Goal: Connect with others: Establish contact or relationships with other users

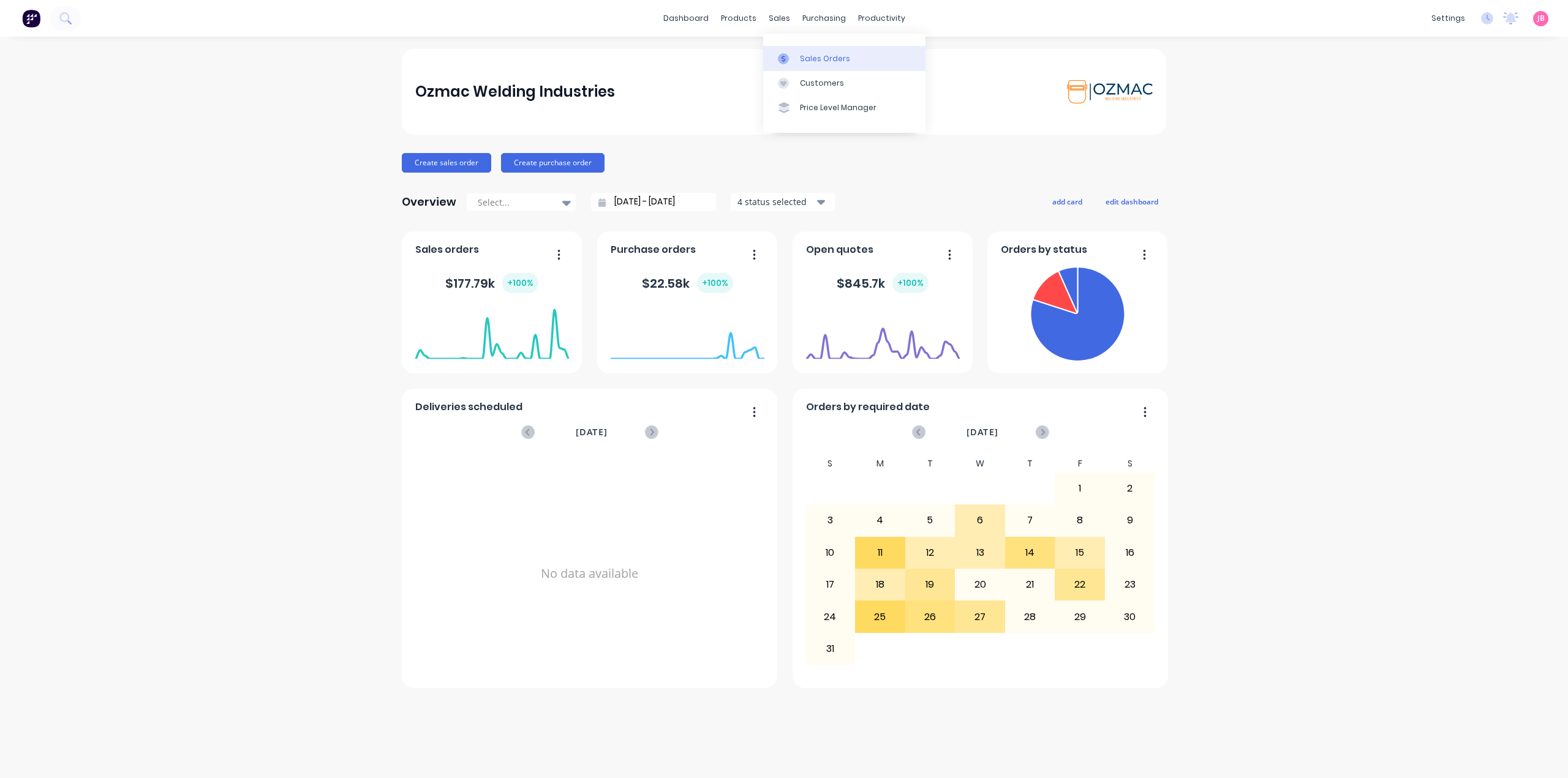
click at [805, 60] on div "Sales Orders" at bounding box center [825, 59] width 50 height 11
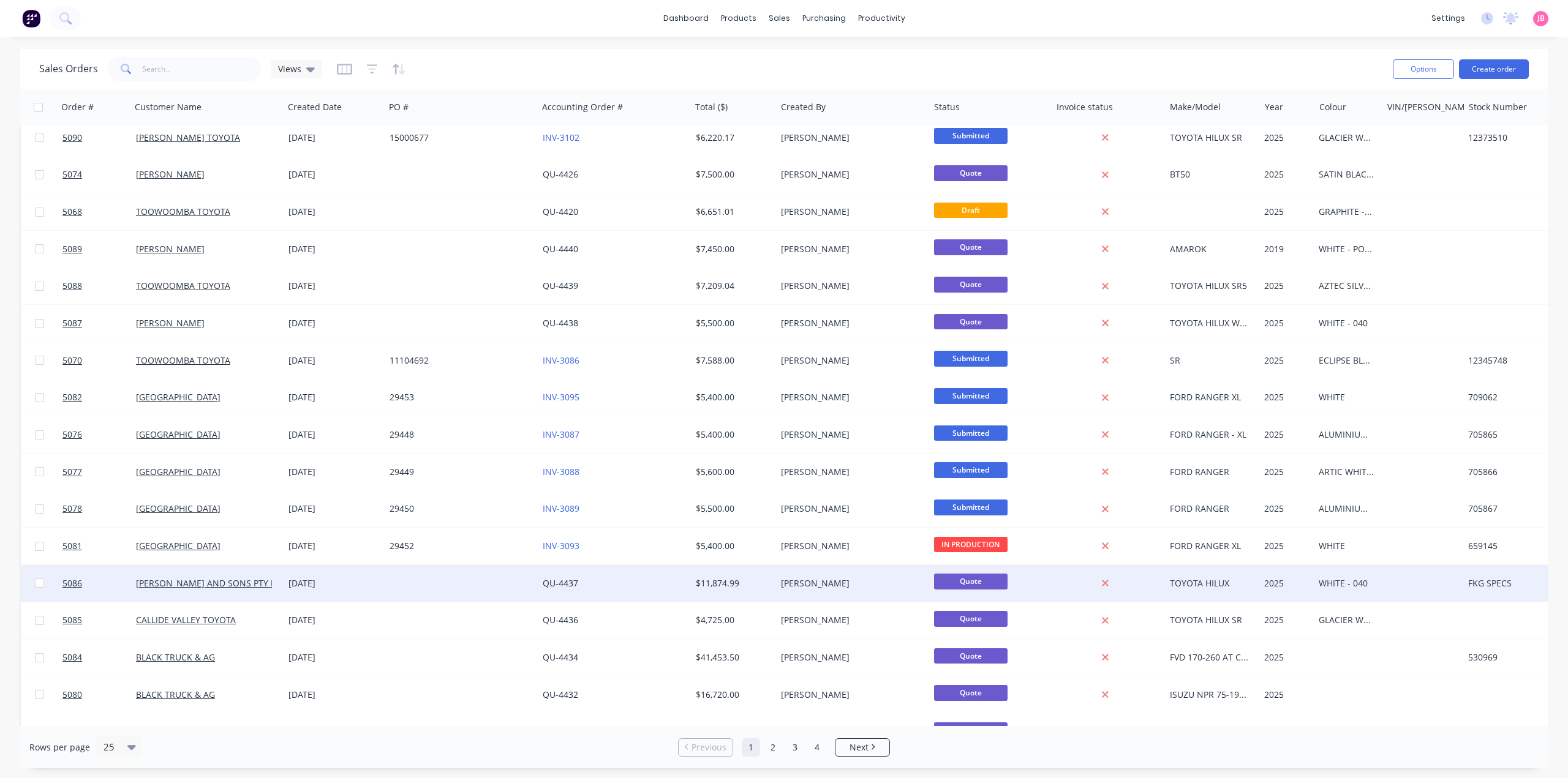
scroll to position [334, 0]
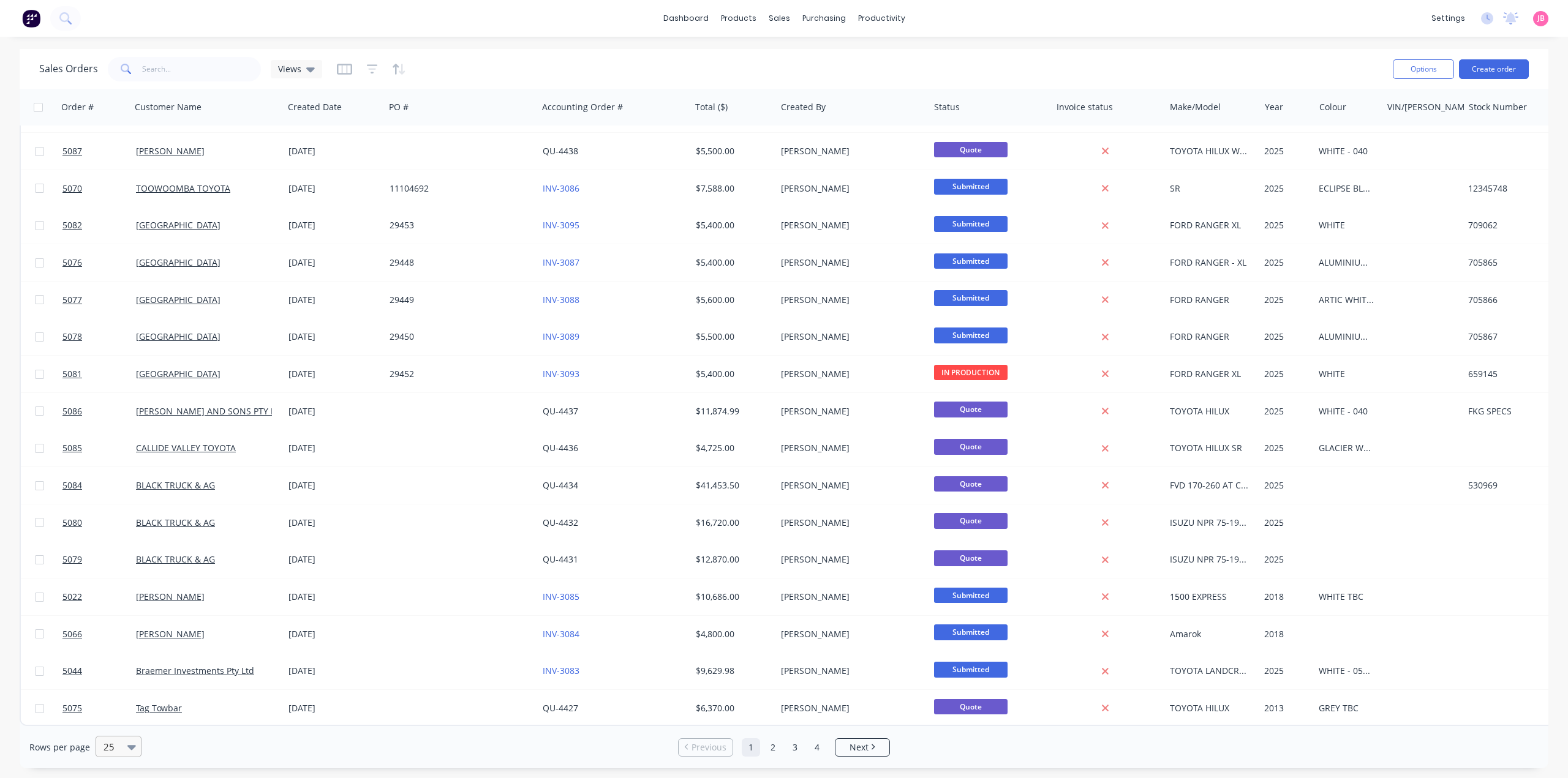
click at [125, 750] on div "25" at bounding box center [113, 747] width 28 height 20
click at [115, 673] on div "50" at bounding box center [117, 671] width 46 height 22
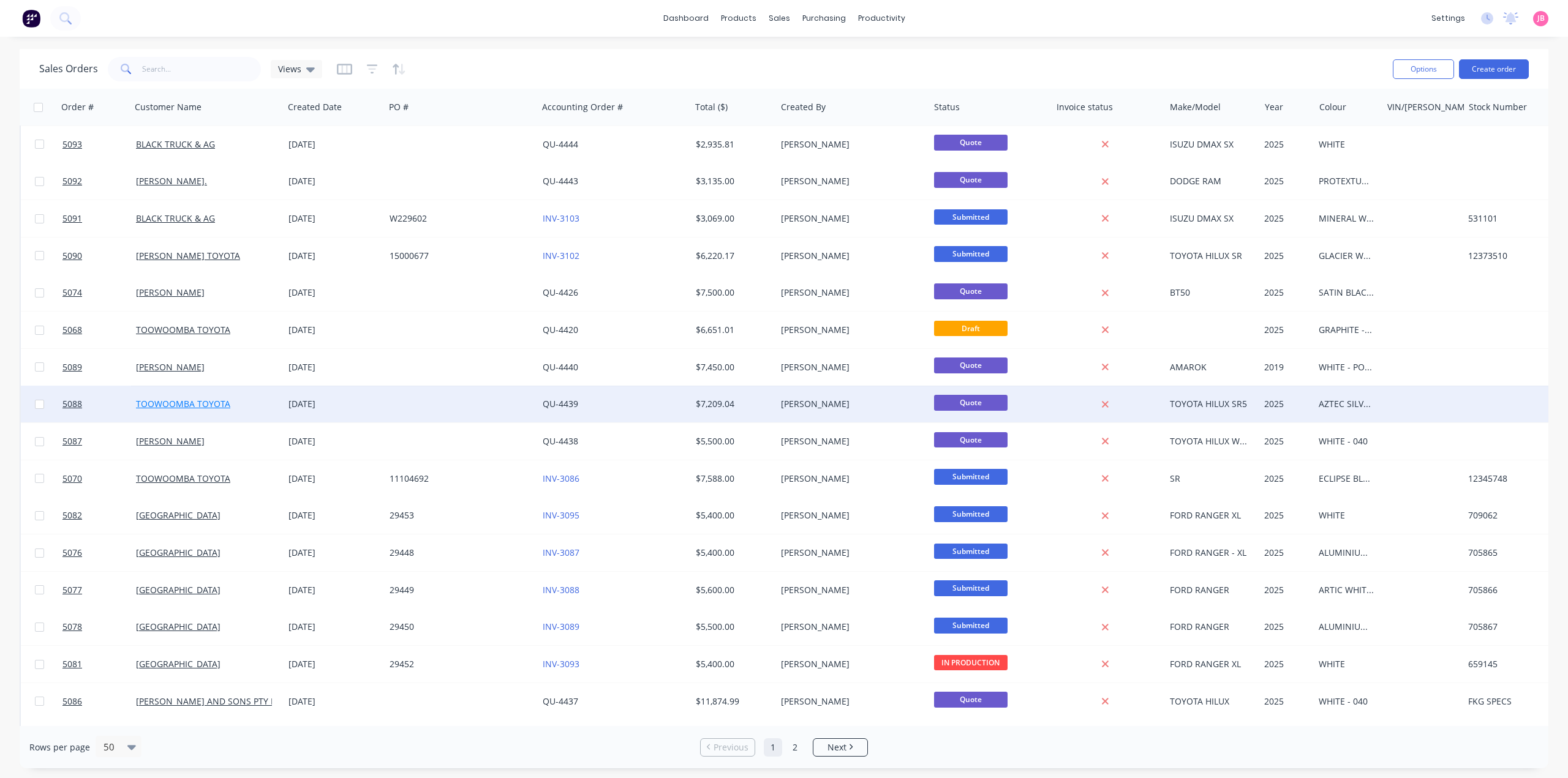
scroll to position [0, 0]
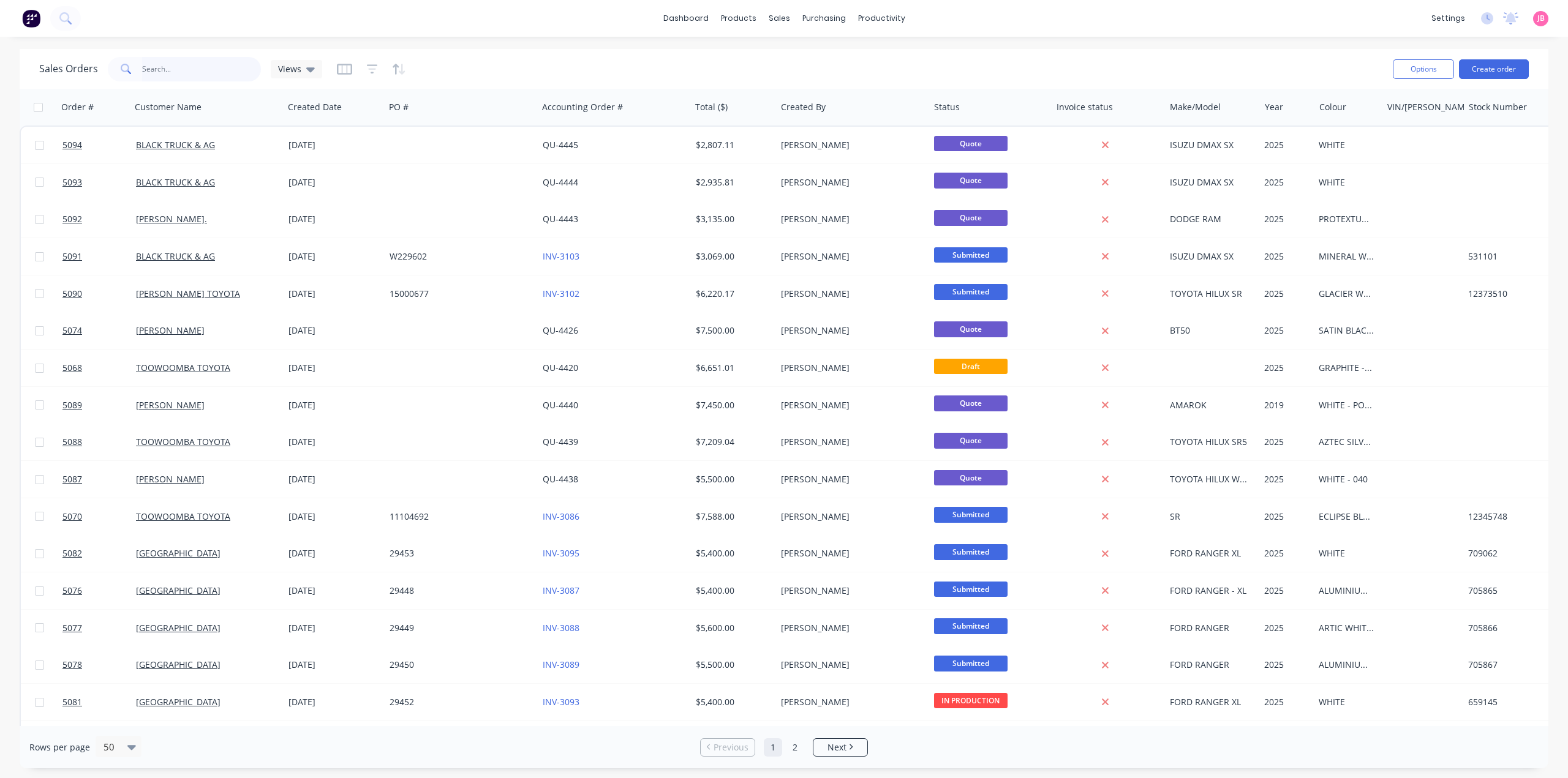
click at [203, 73] on input "text" at bounding box center [202, 69] width 119 height 25
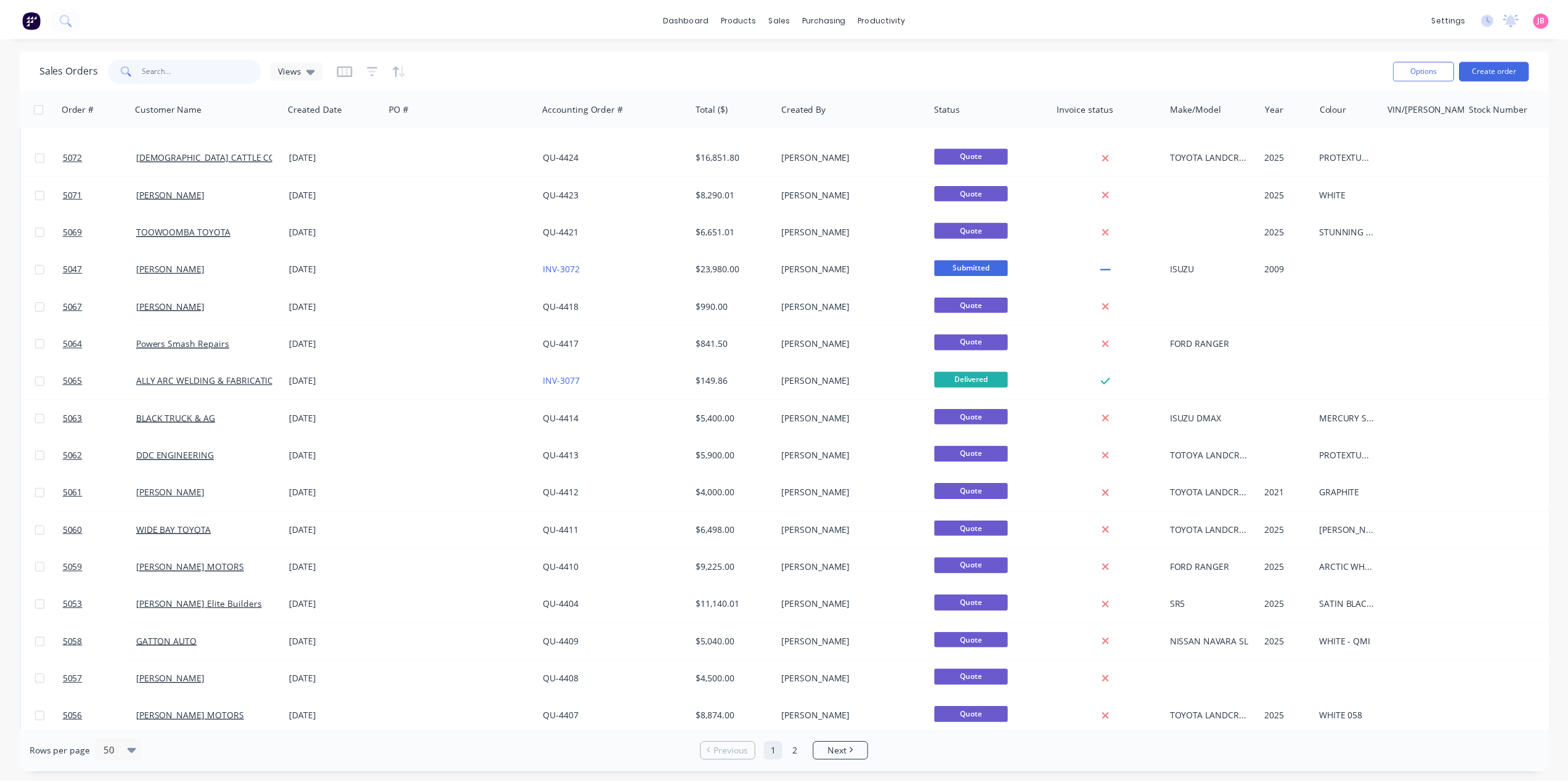
scroll to position [925, 0]
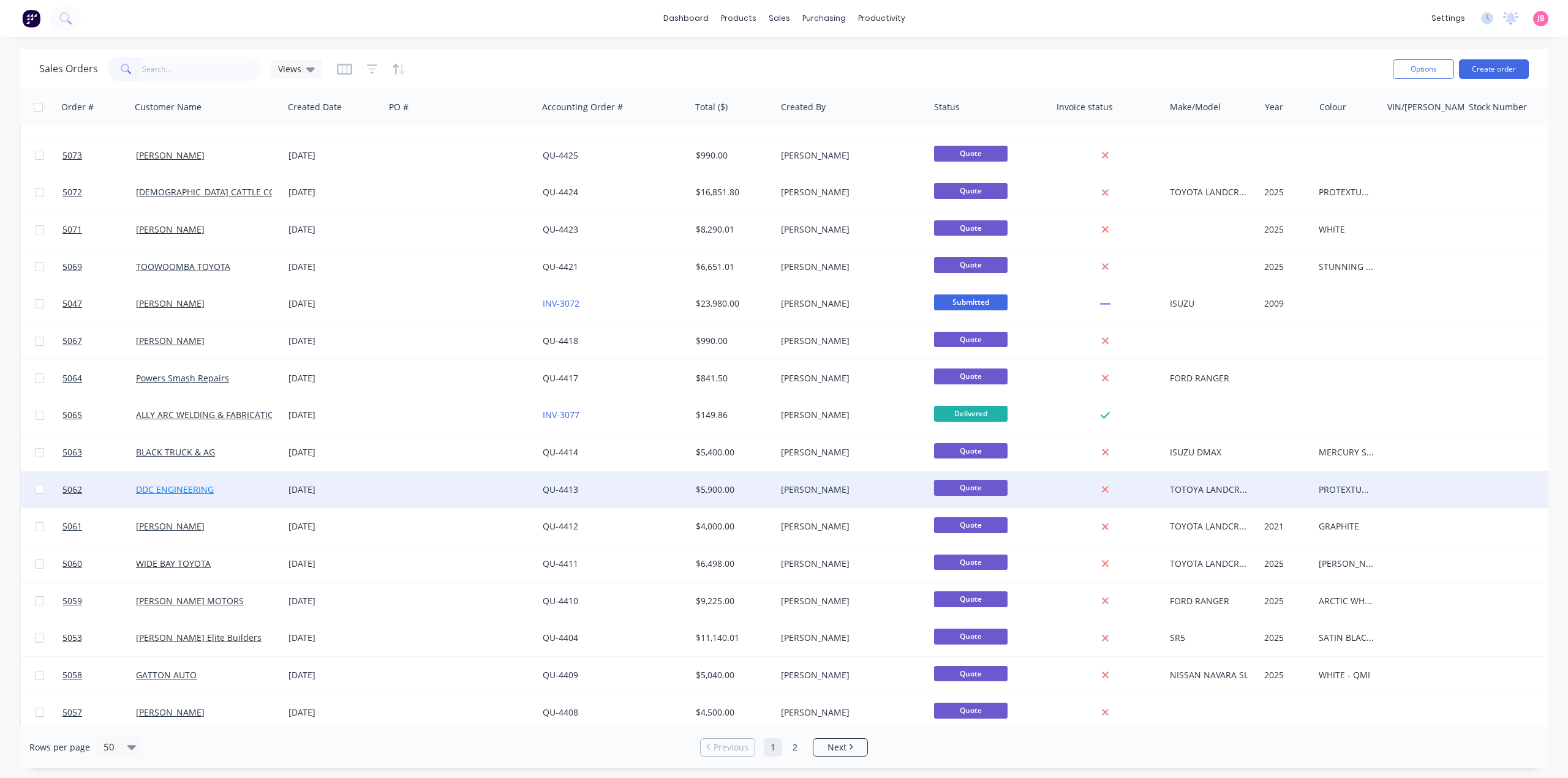
click at [148, 493] on link "DDC ENGINEERING" at bounding box center [175, 489] width 77 height 12
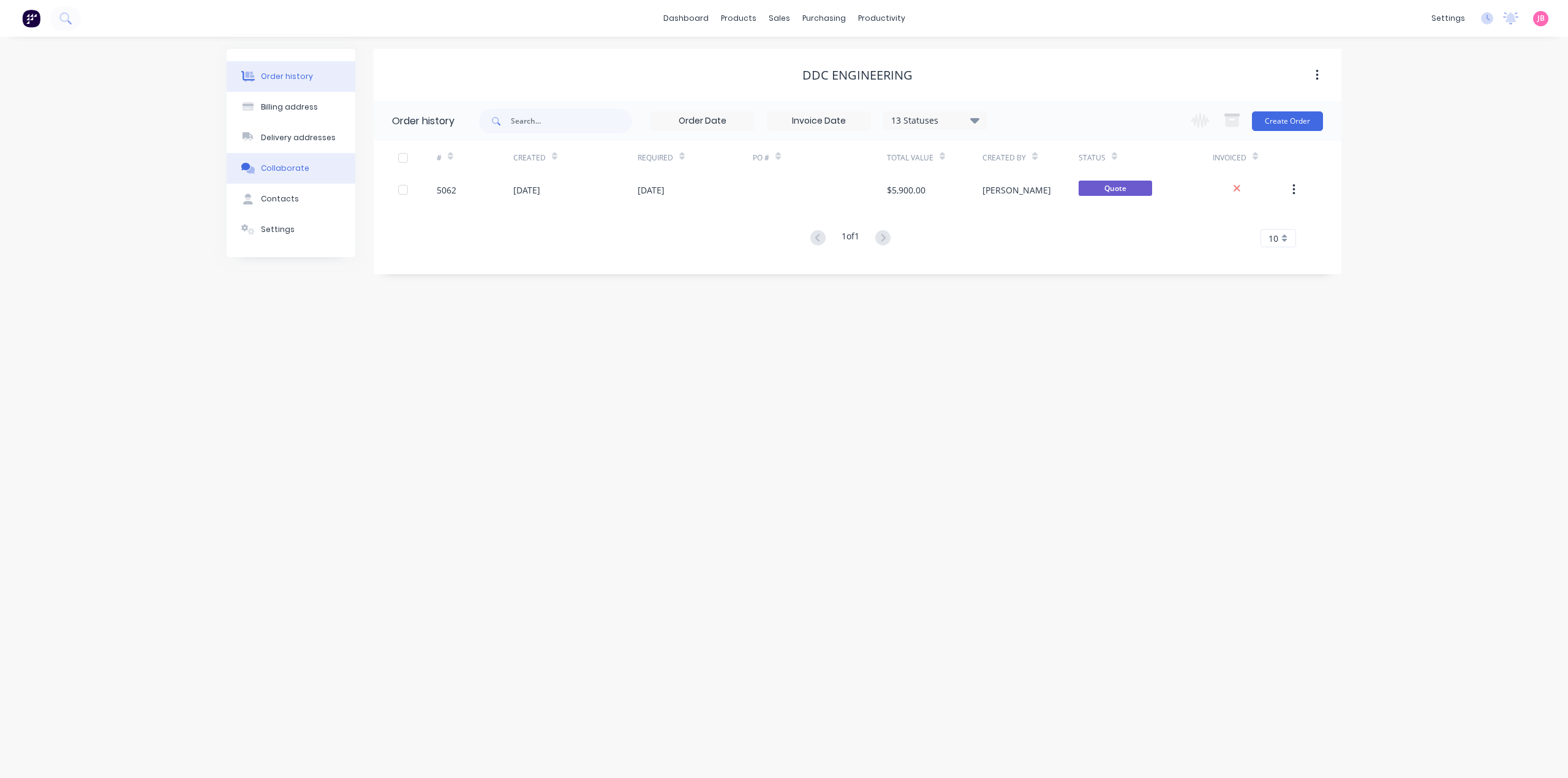
click at [287, 166] on div "Collaborate" at bounding box center [285, 168] width 48 height 11
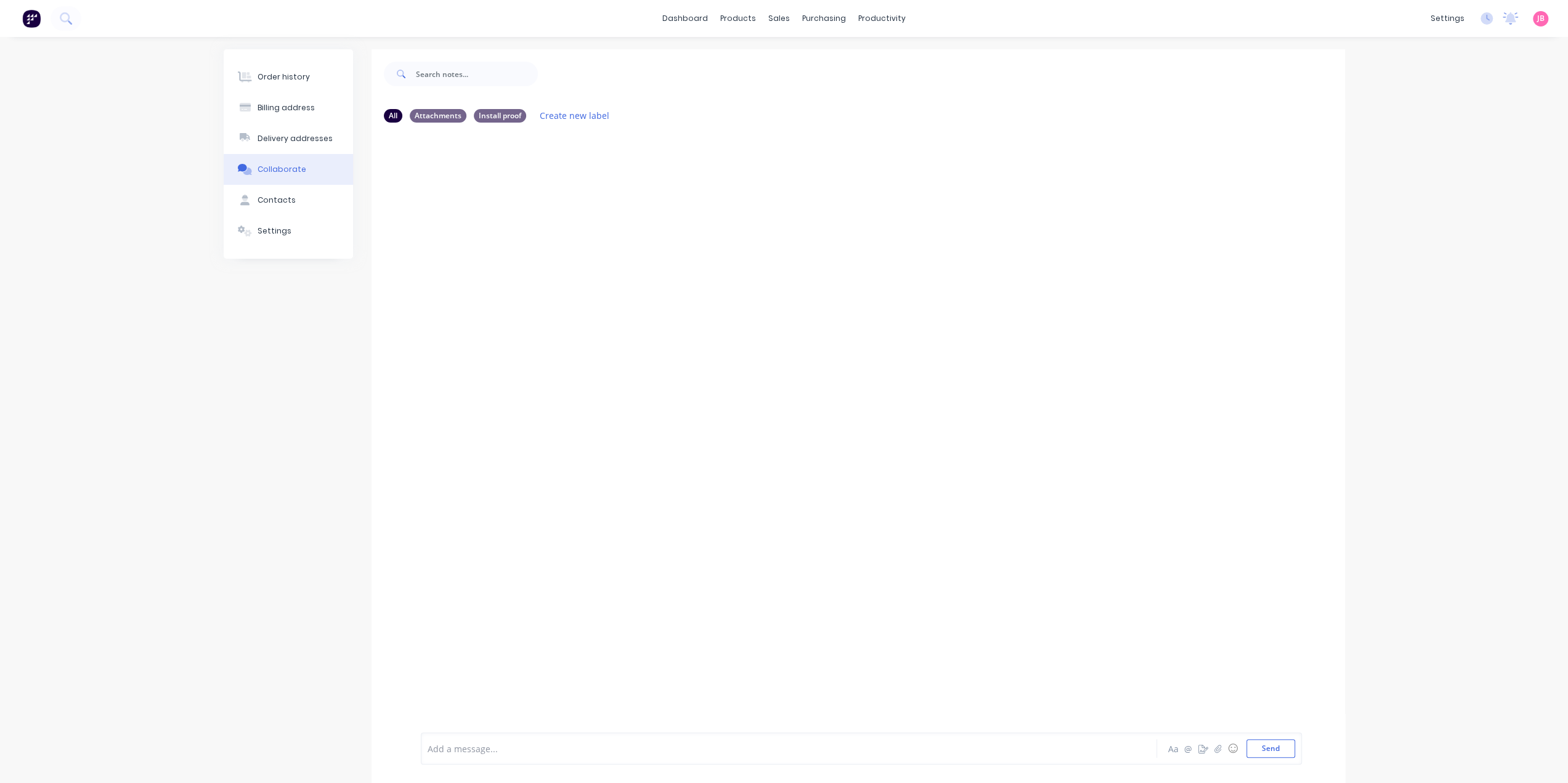
drag, startPoint x: 600, startPoint y: 186, endPoint x: 621, endPoint y: 744, distance: 558.4
click at [621, 744] on div at bounding box center [753, 749] width 650 height 13
drag, startPoint x: 621, startPoint y: 744, endPoint x: 604, endPoint y: 745, distance: 17.0
click at [604, 745] on div at bounding box center [753, 749] width 650 height 13
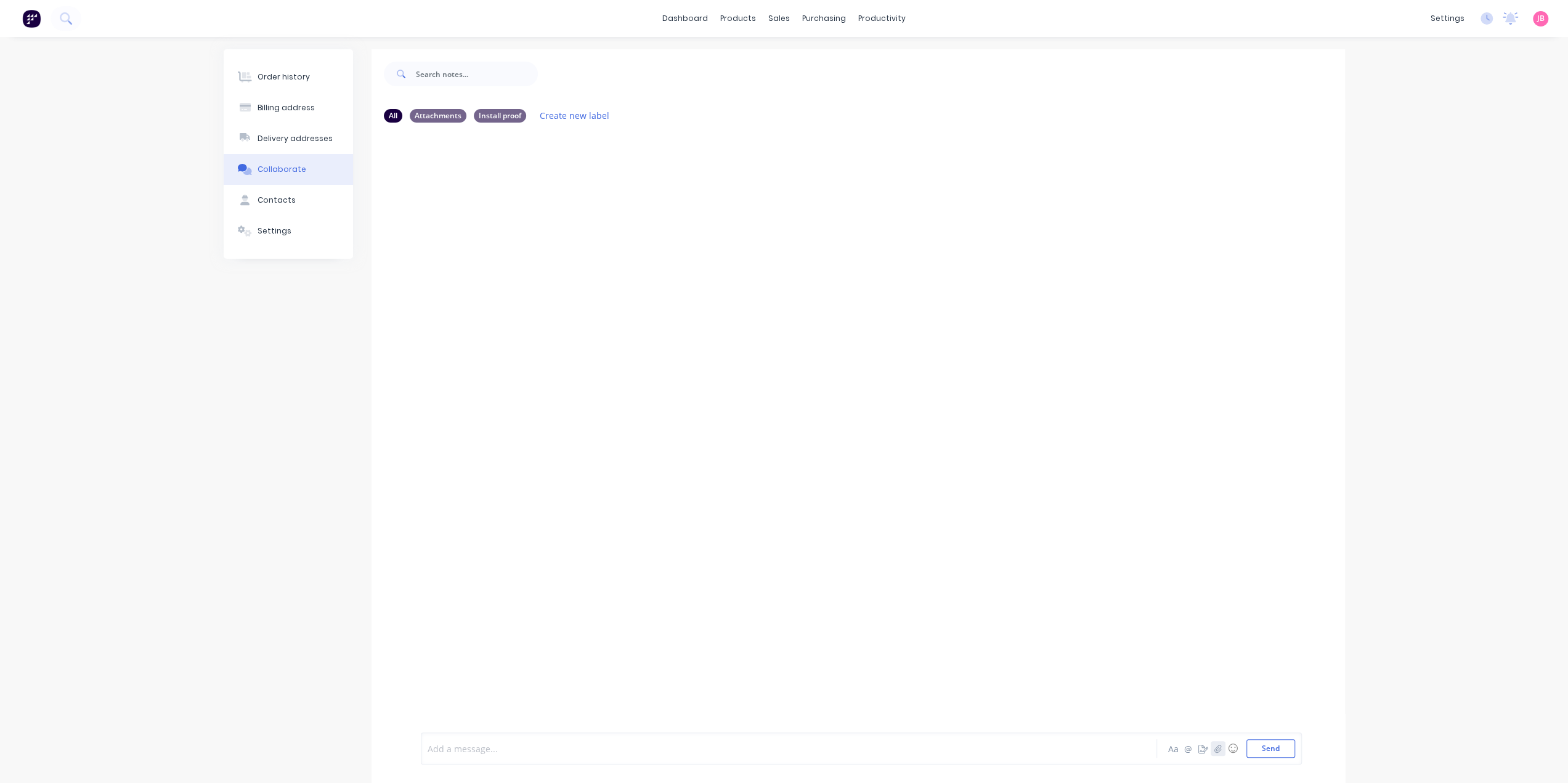
click at [1212, 753] on button "button" at bounding box center [1218, 749] width 15 height 15
click at [1210, 210] on div at bounding box center [858, 431] width 973 height 598
click at [789, 278] on div at bounding box center [858, 431] width 973 height 598
click at [1442, 226] on div "Order history Billing address Delivery addresses Collaborate Contacts Settings …" at bounding box center [784, 424] width 1568 height 774
